Goal: Task Accomplishment & Management: Manage account settings

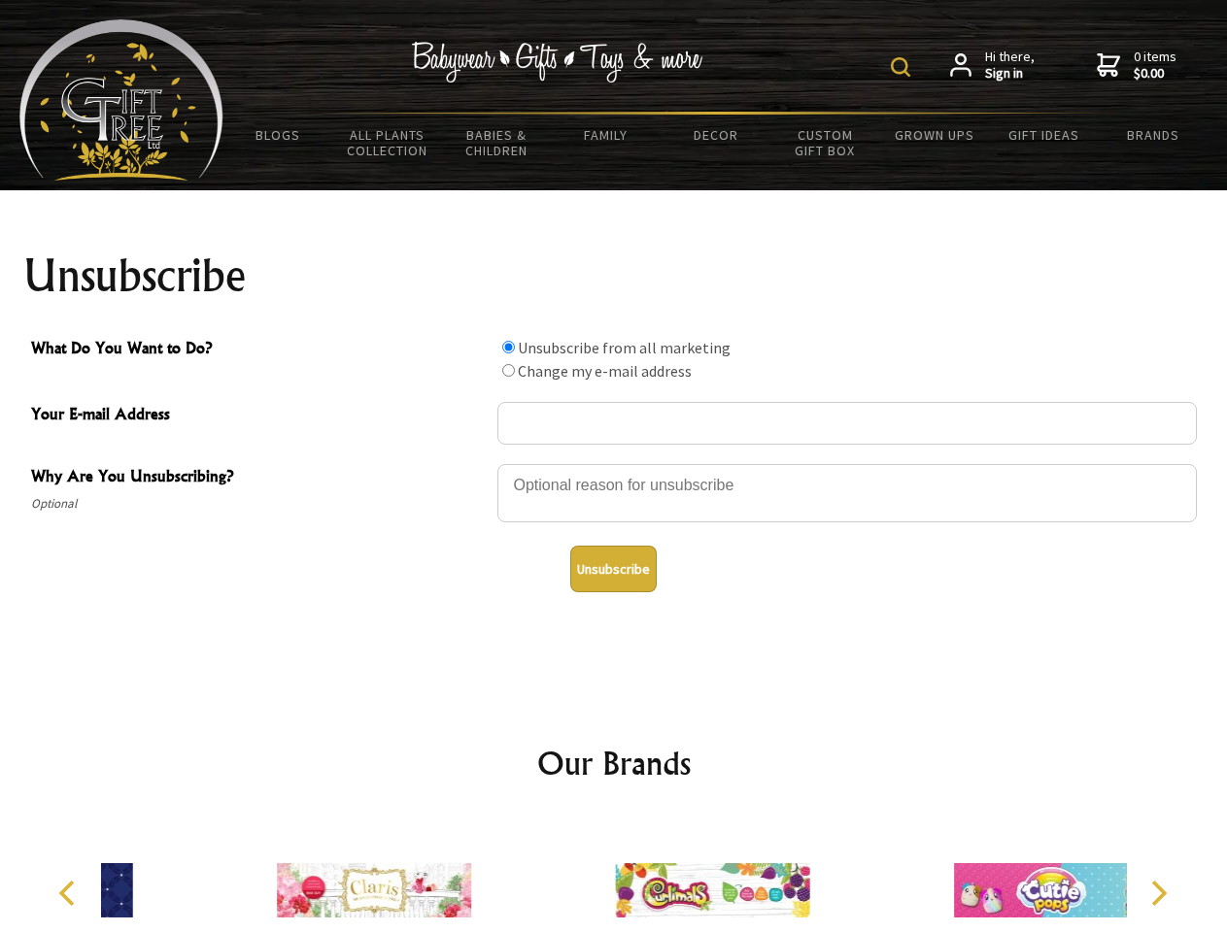
click at [903, 67] on img at bounding box center [900, 66] width 19 height 19
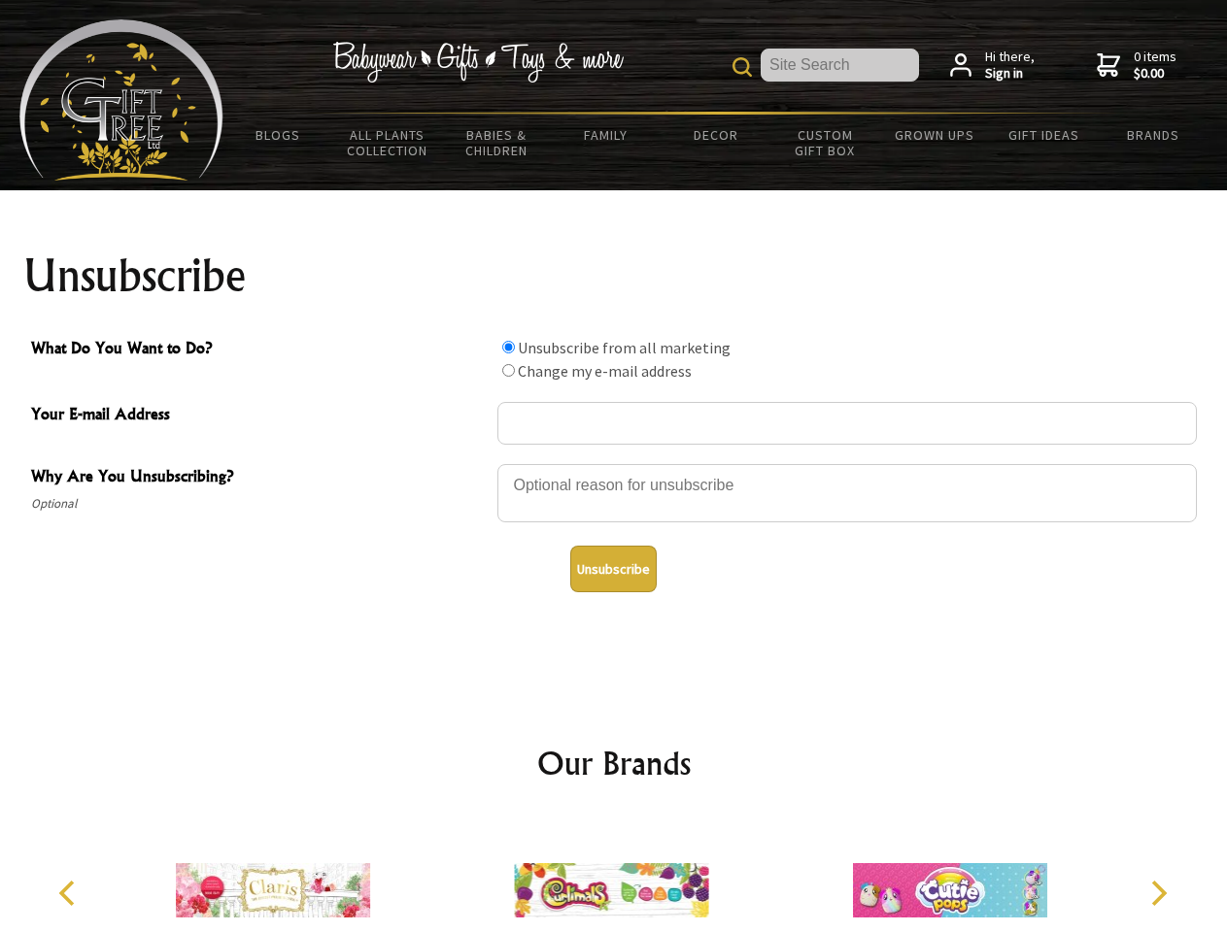
click at [614, 463] on div at bounding box center [846, 496] width 699 height 68
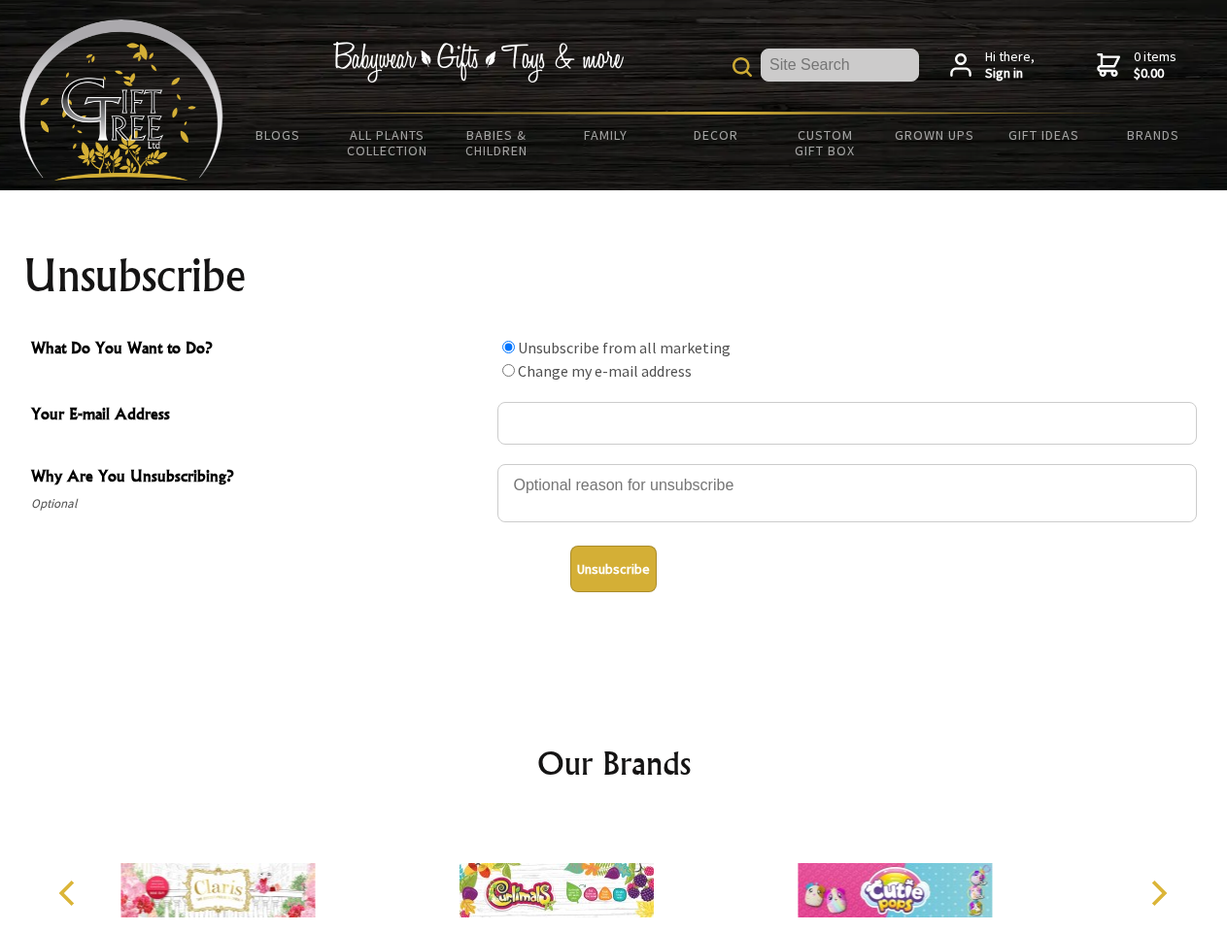
click at [508, 347] on input "What Do You Want to Do?" at bounding box center [508, 347] width 13 height 13
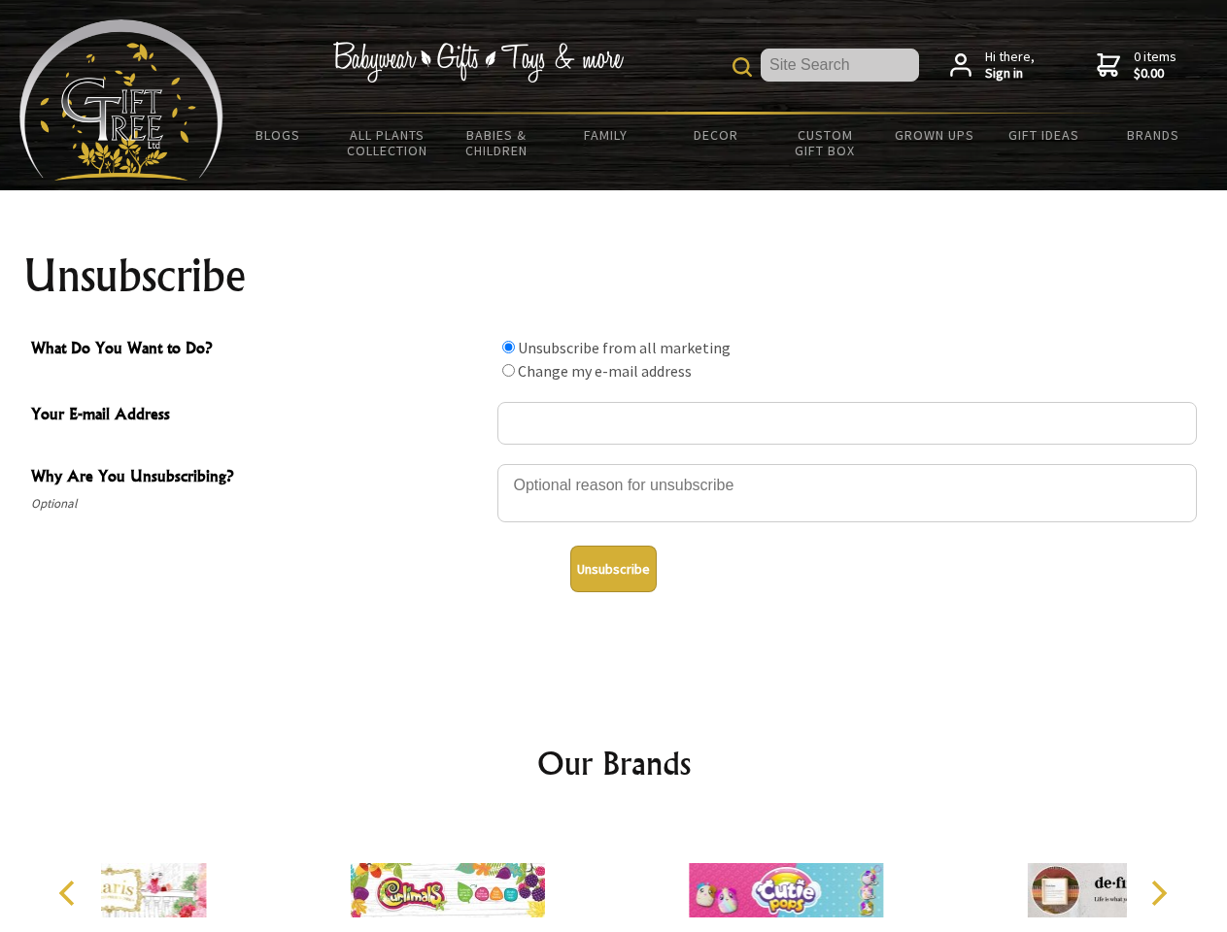
click at [508, 370] on input "What Do You Want to Do?" at bounding box center [508, 370] width 13 height 13
radio input "true"
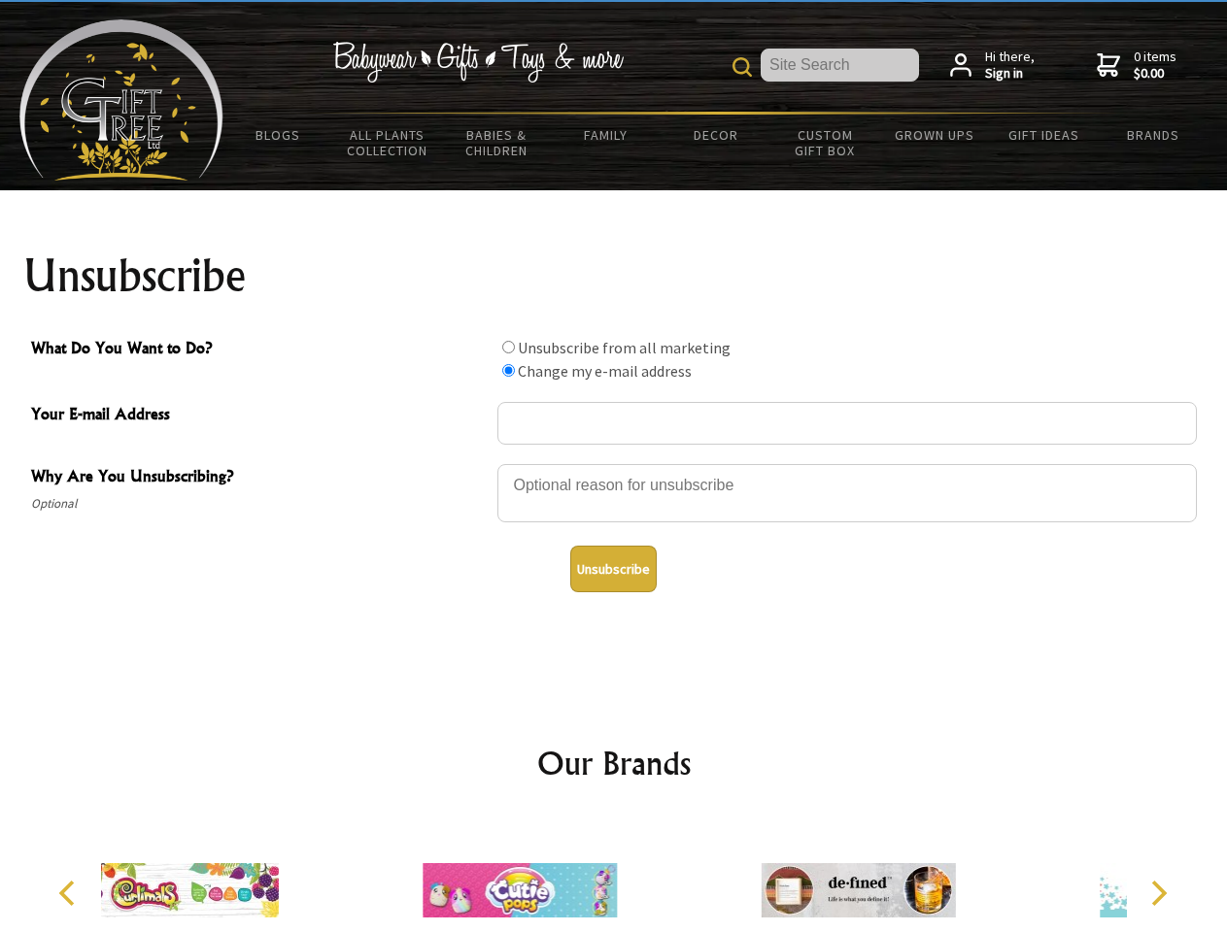
click at [613, 569] on button "Unsubscribe" at bounding box center [613, 569] width 86 height 47
click at [614, 875] on div at bounding box center [520, 893] width 338 height 151
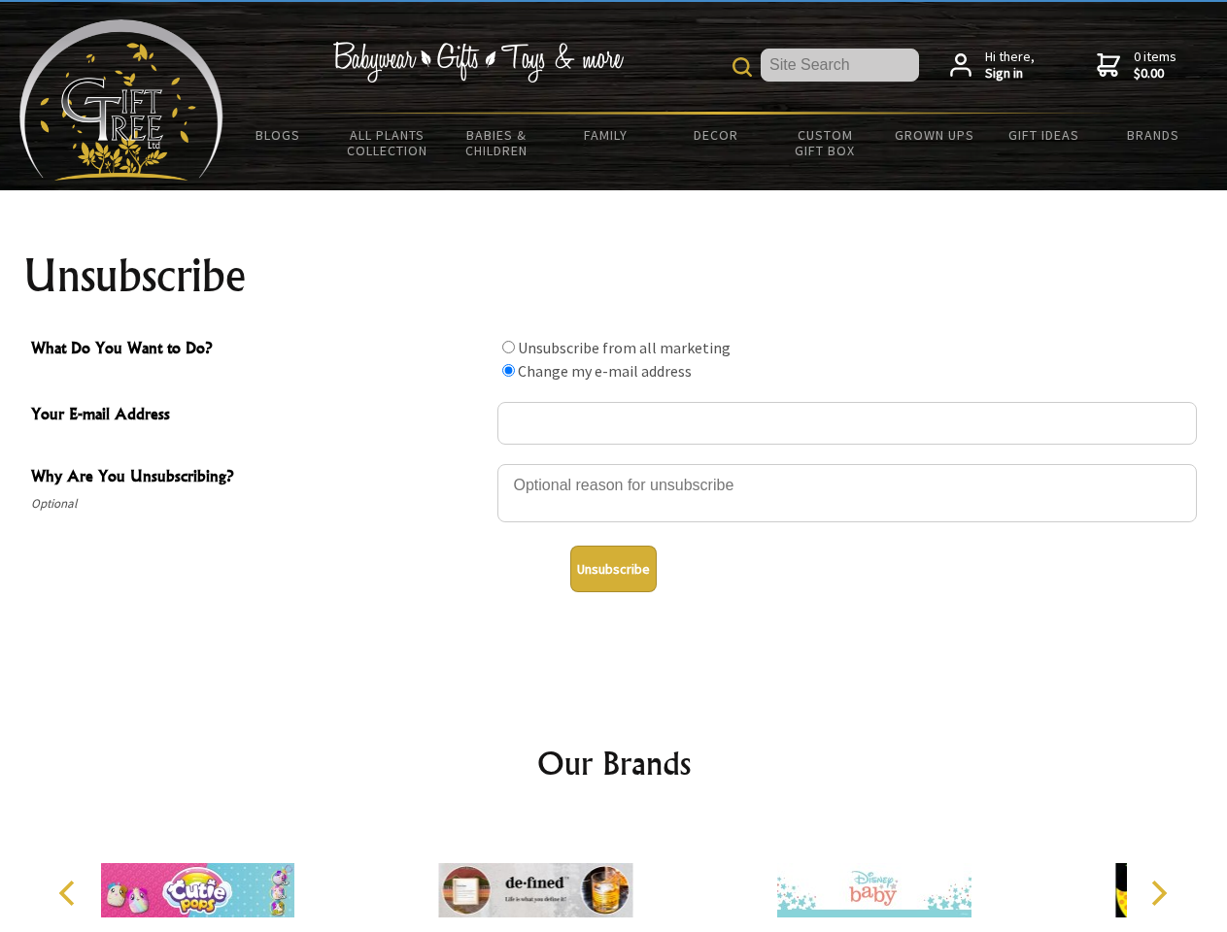
click at [70, 893] on icon "Previous" at bounding box center [68, 893] width 25 height 25
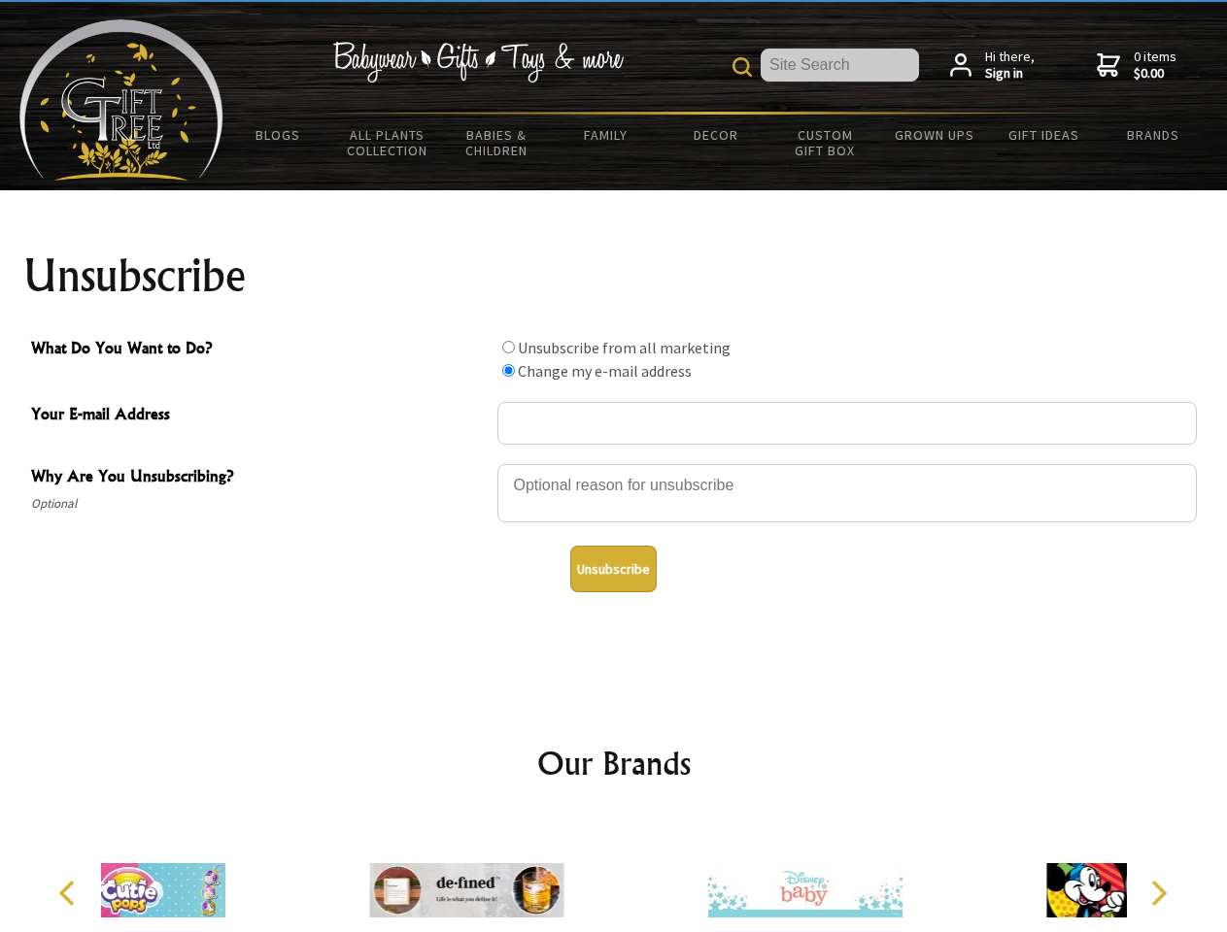
click at [1158, 893] on icon "Next" at bounding box center [1156, 893] width 25 height 25
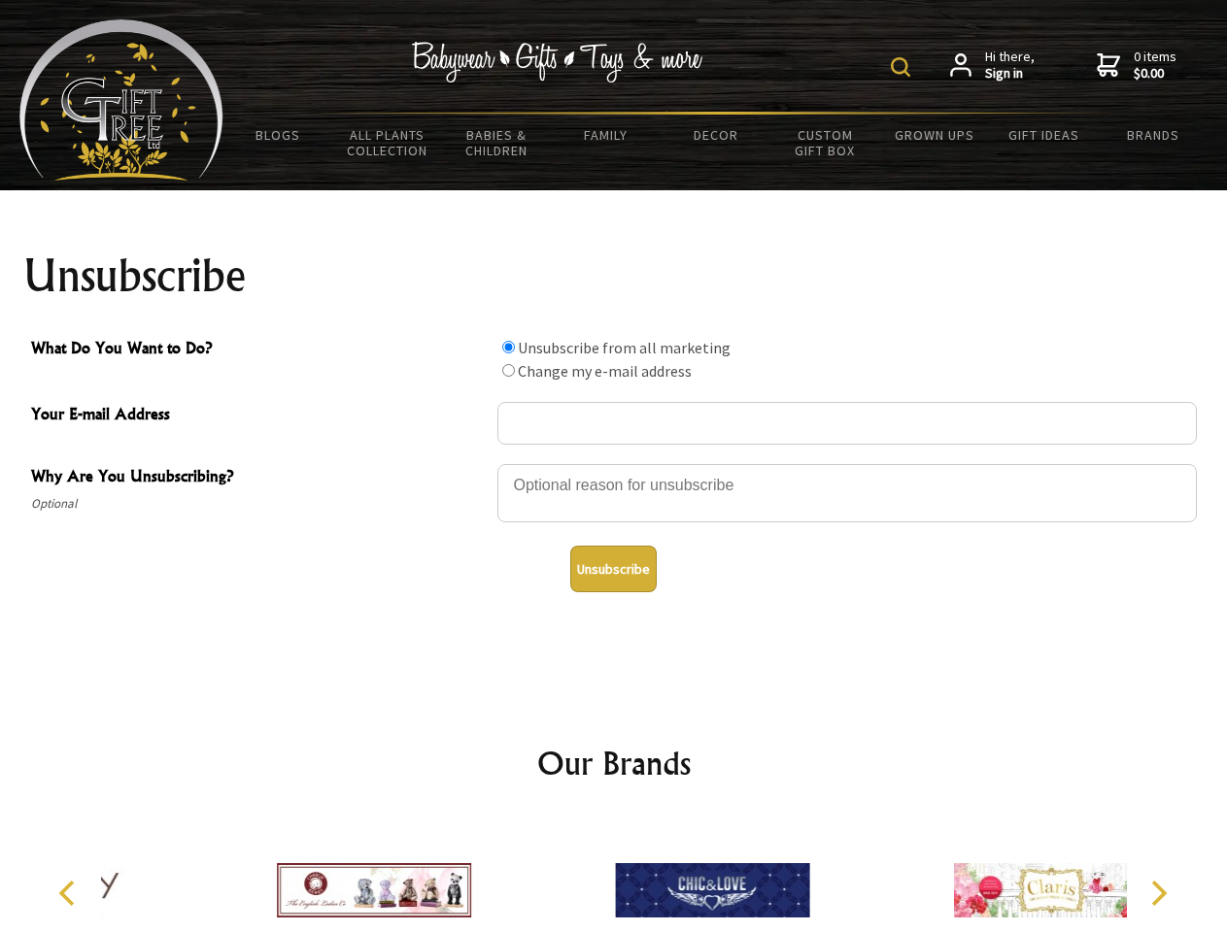
click at [903, 67] on img at bounding box center [900, 66] width 19 height 19
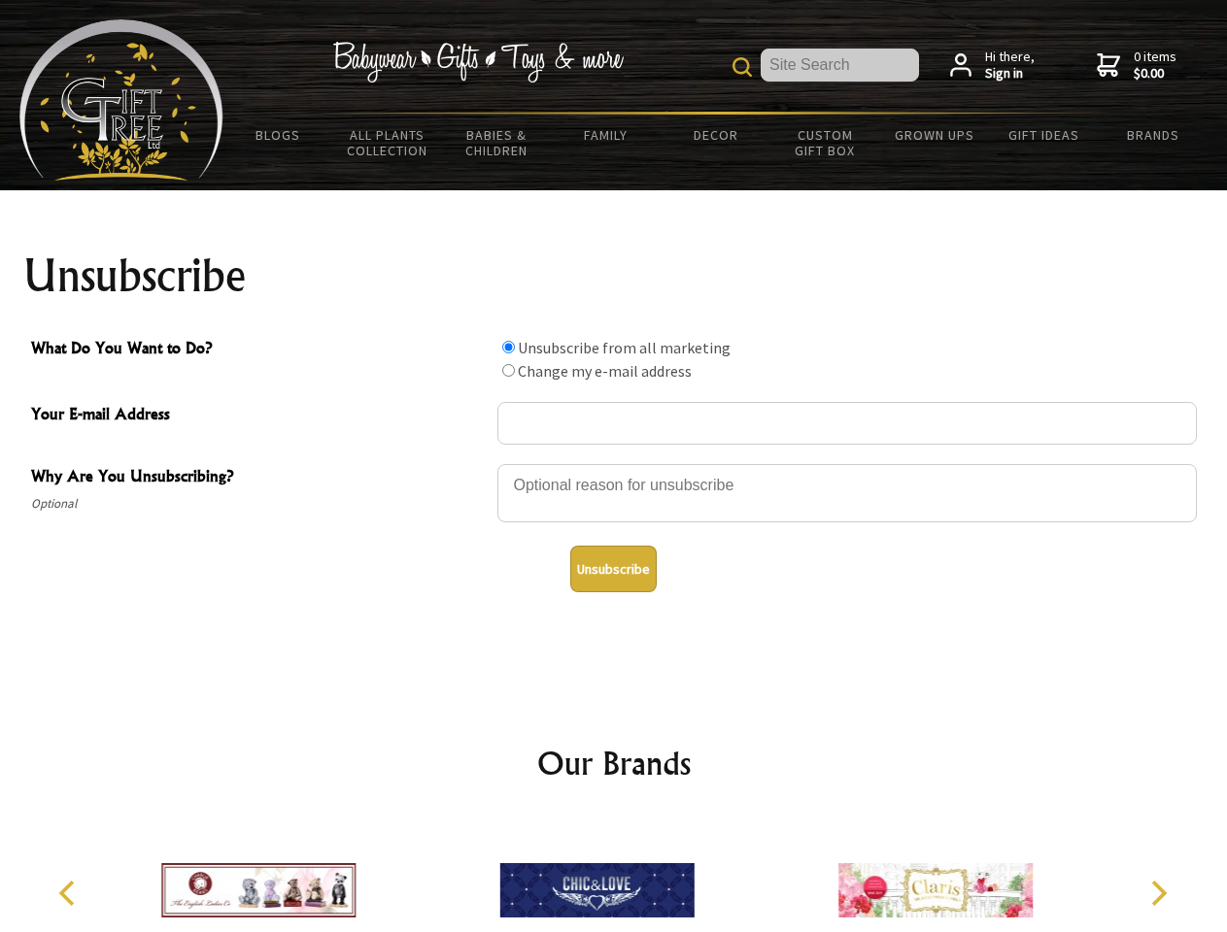
click at [614, 463] on div at bounding box center [846, 496] width 699 height 68
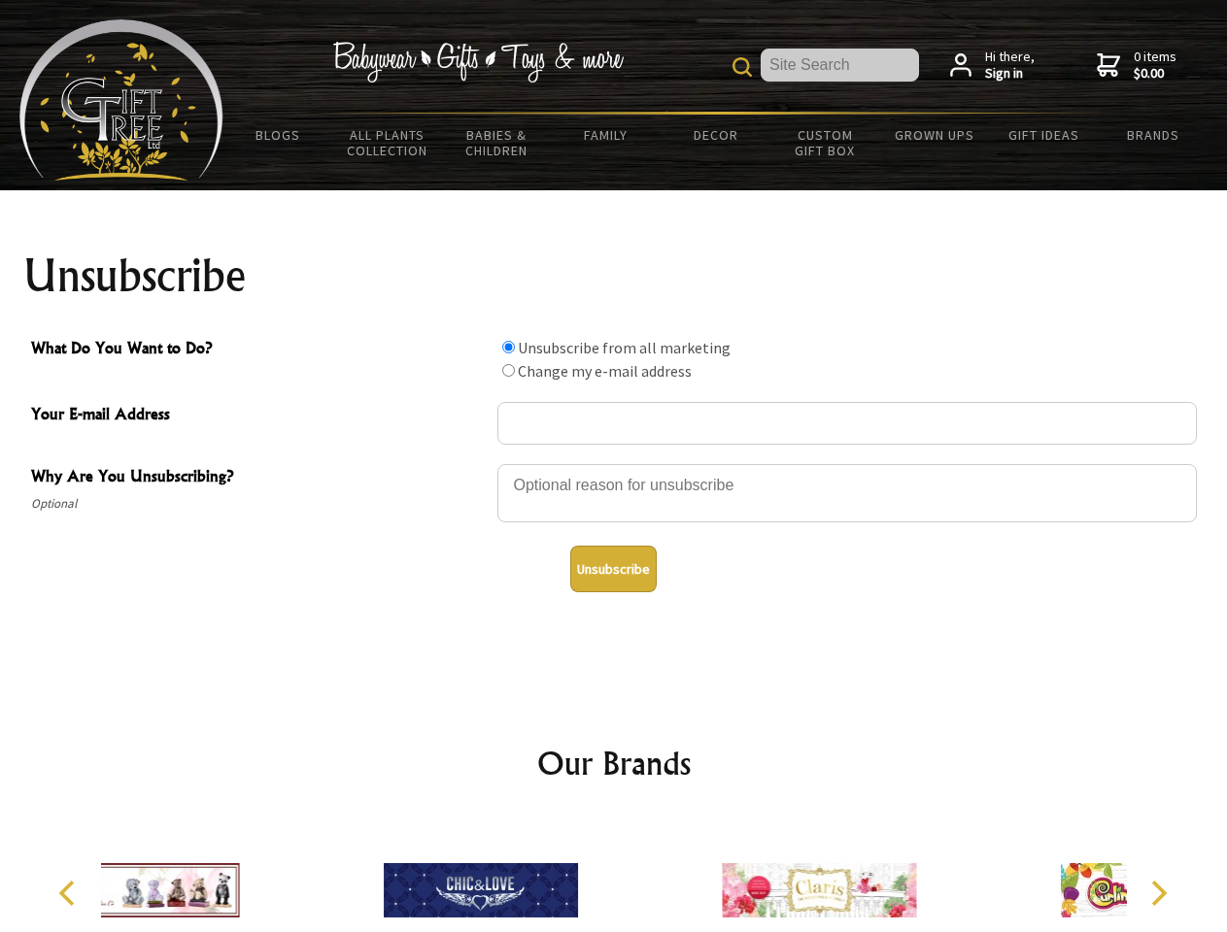
click at [508, 347] on input "What Do You Want to Do?" at bounding box center [508, 347] width 13 height 13
click at [508, 370] on input "What Do You Want to Do?" at bounding box center [508, 370] width 13 height 13
radio input "true"
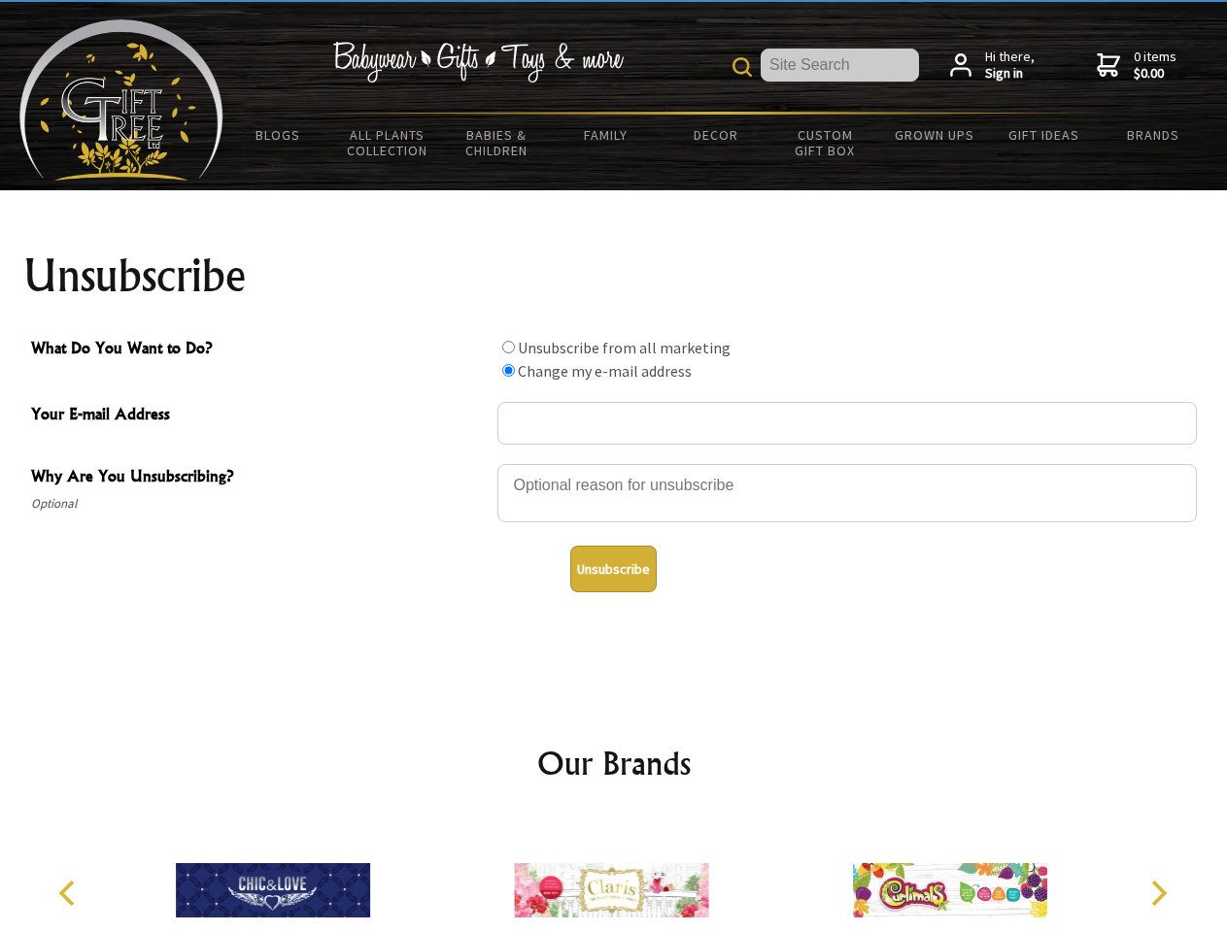
click at [613, 569] on button "Unsubscribe" at bounding box center [613, 569] width 86 height 47
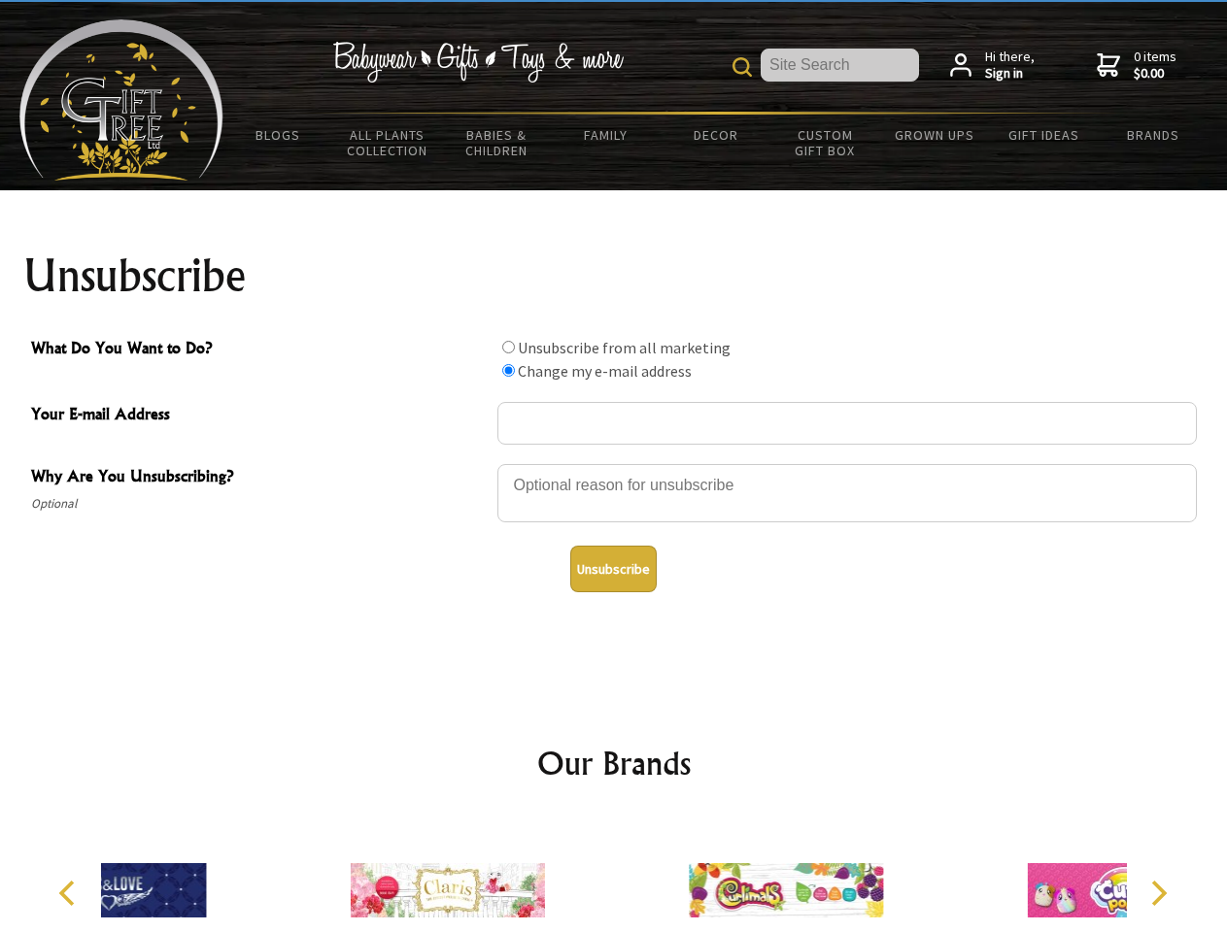
click at [614, 875] on div at bounding box center [447, 893] width 338 height 151
click at [70, 893] on icon "Previous" at bounding box center [68, 893] width 25 height 25
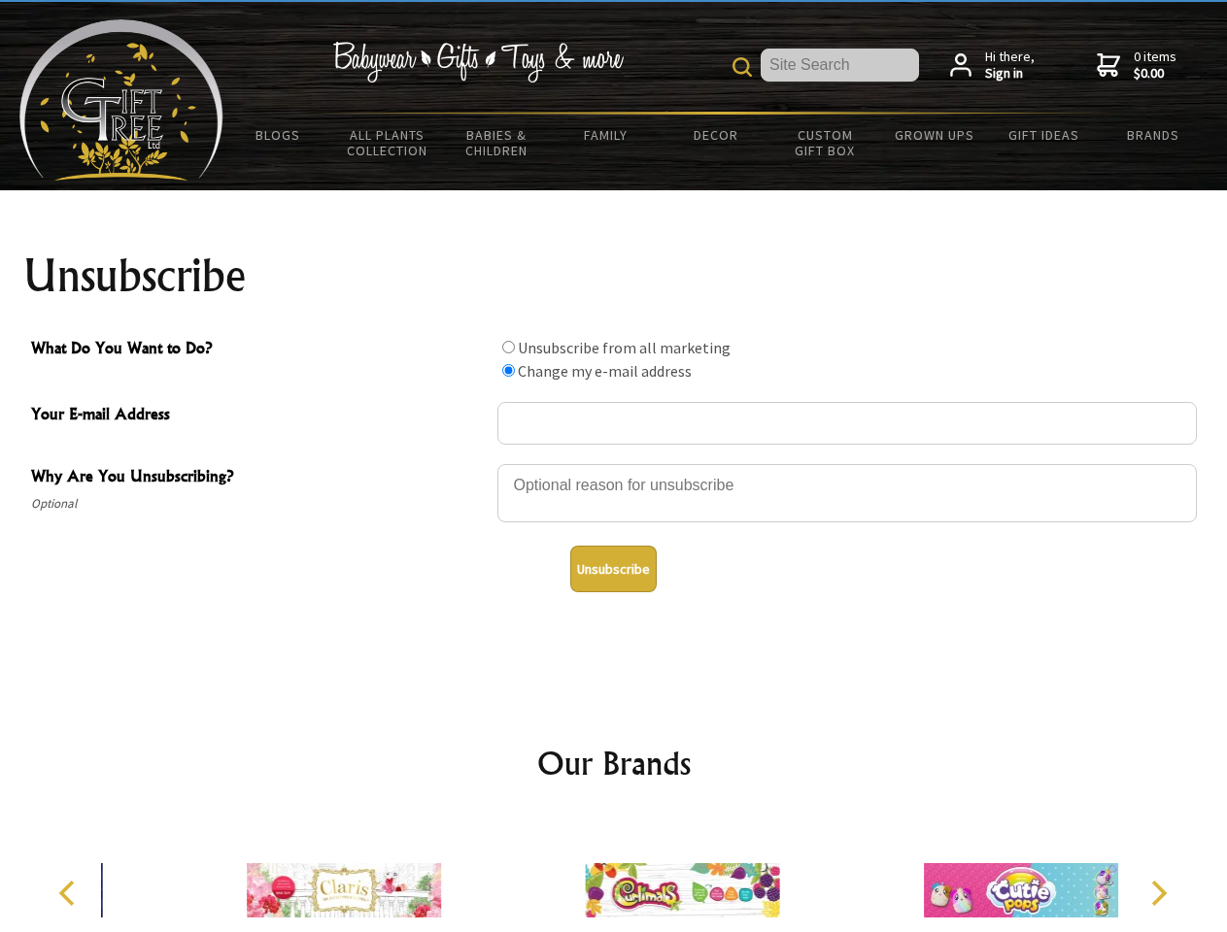
click at [1158, 893] on icon "Next" at bounding box center [1156, 893] width 25 height 25
